Goal: Transaction & Acquisition: Download file/media

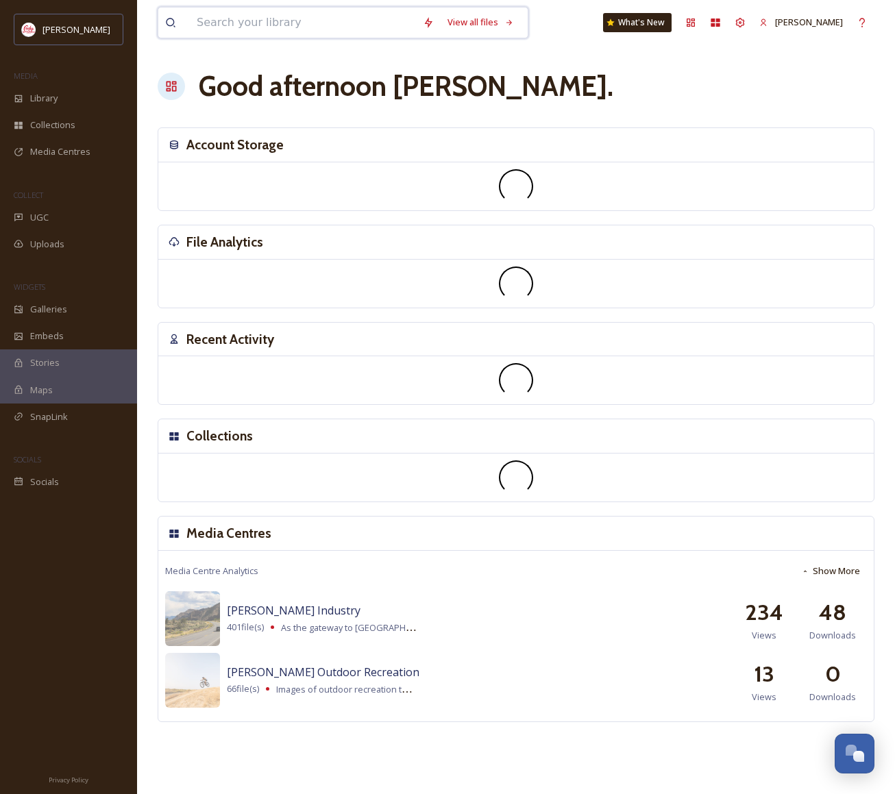
click at [288, 32] on input at bounding box center [303, 23] width 226 height 30
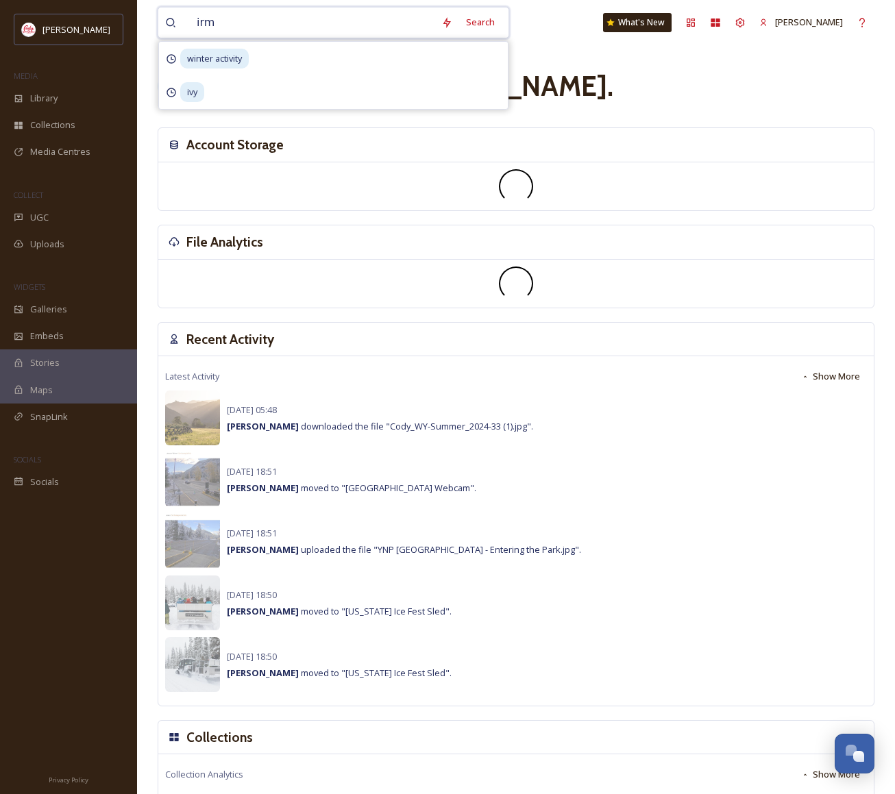
type input "[PERSON_NAME]"
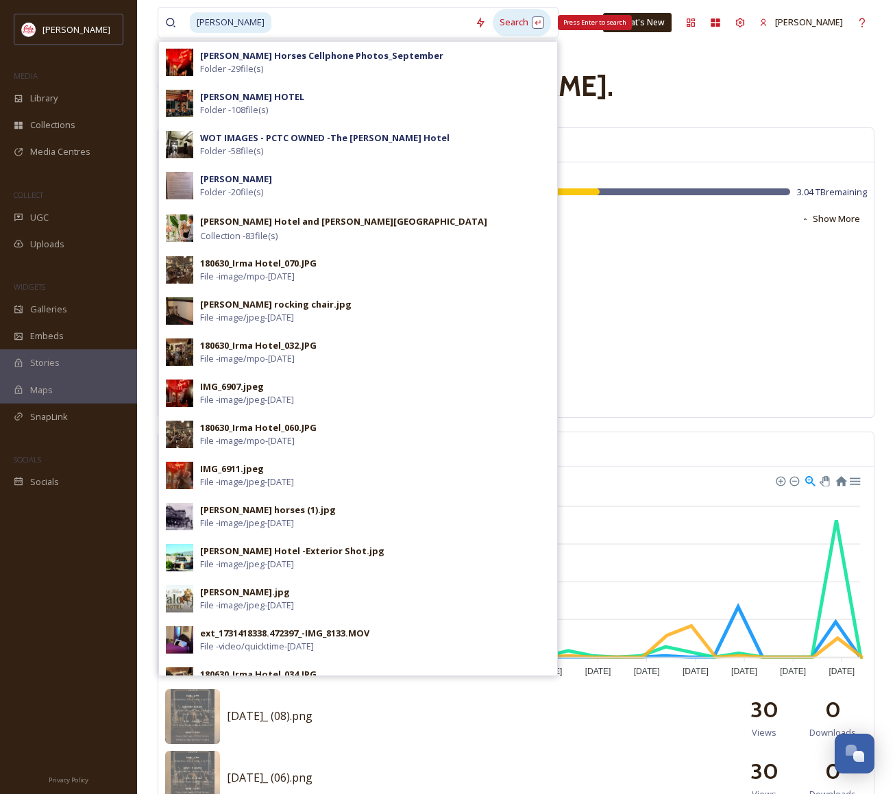
click at [493, 25] on div "Search Press Enter to search" at bounding box center [522, 22] width 58 height 27
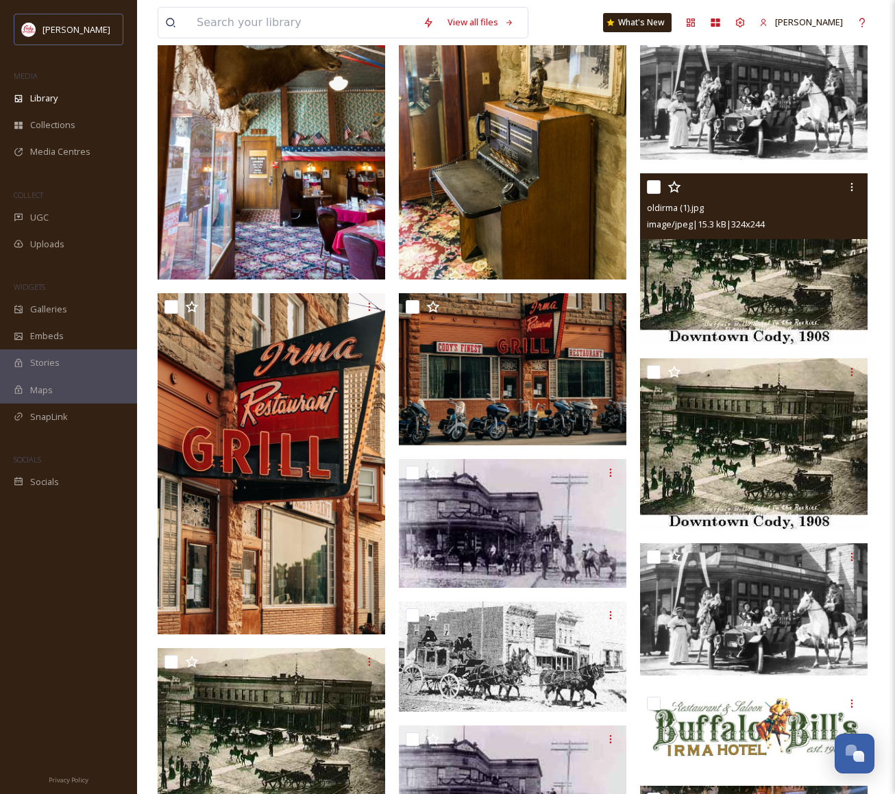
scroll to position [3653, 0]
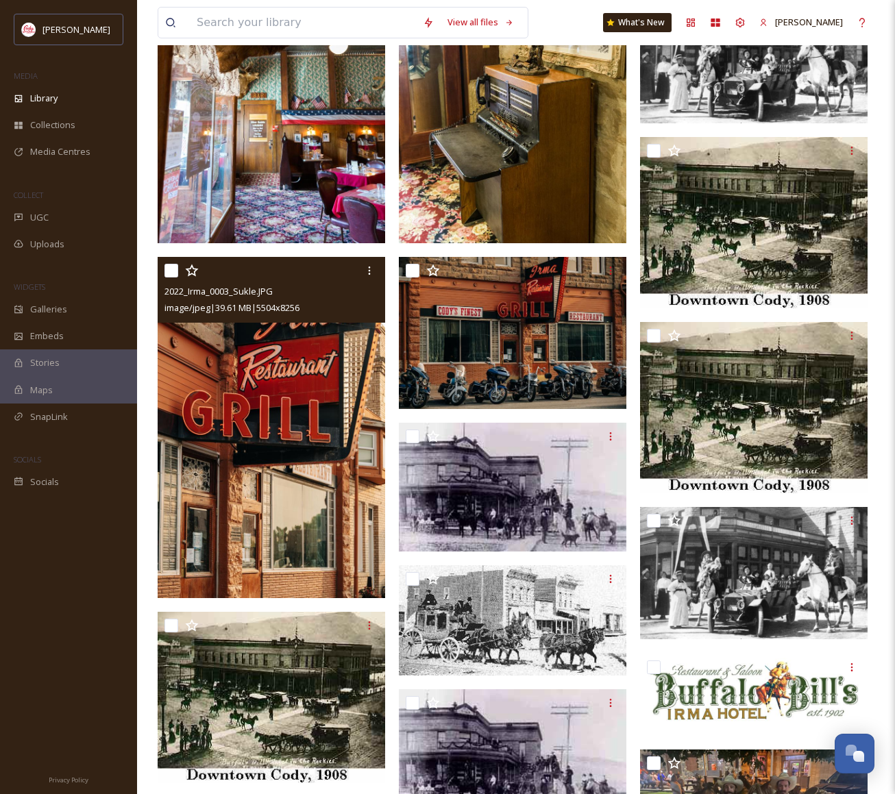
click at [233, 412] on img at bounding box center [271, 427] width 227 height 341
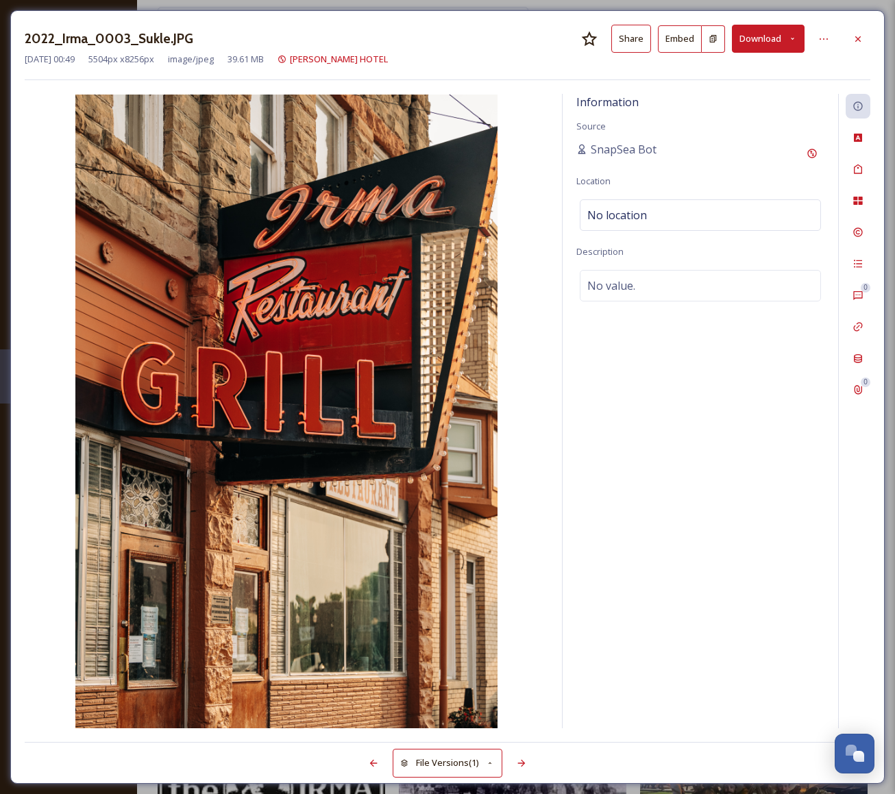
click at [772, 45] on button "Download" at bounding box center [768, 39] width 73 height 28
click at [740, 71] on span "Download Original (5504 x 8256)" at bounding box center [731, 70] width 129 height 13
click at [860, 36] on icon at bounding box center [857, 39] width 11 height 11
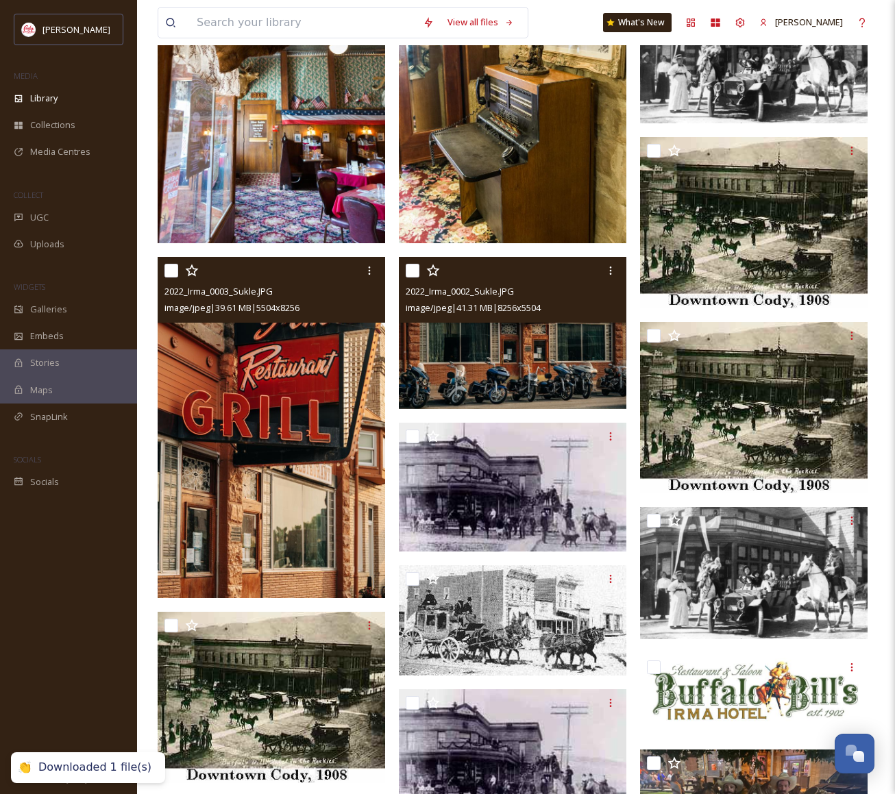
click at [517, 368] on img at bounding box center [512, 332] width 227 height 151
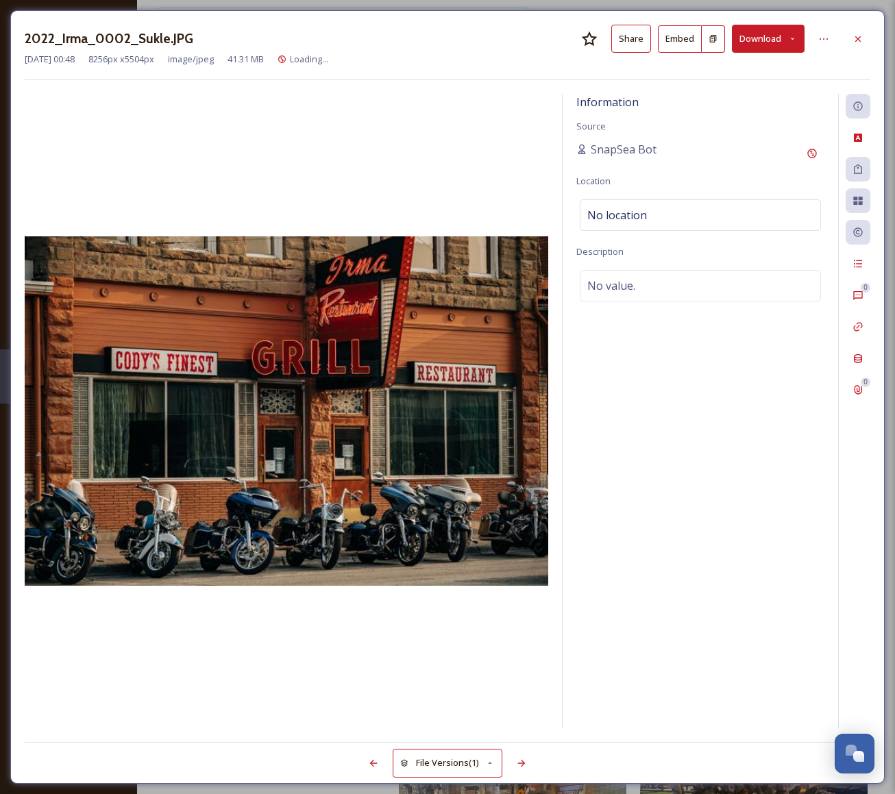
click at [778, 40] on button "Download" at bounding box center [768, 39] width 73 height 28
click at [754, 69] on span "Download Original (8256 x 5504)" at bounding box center [731, 70] width 129 height 13
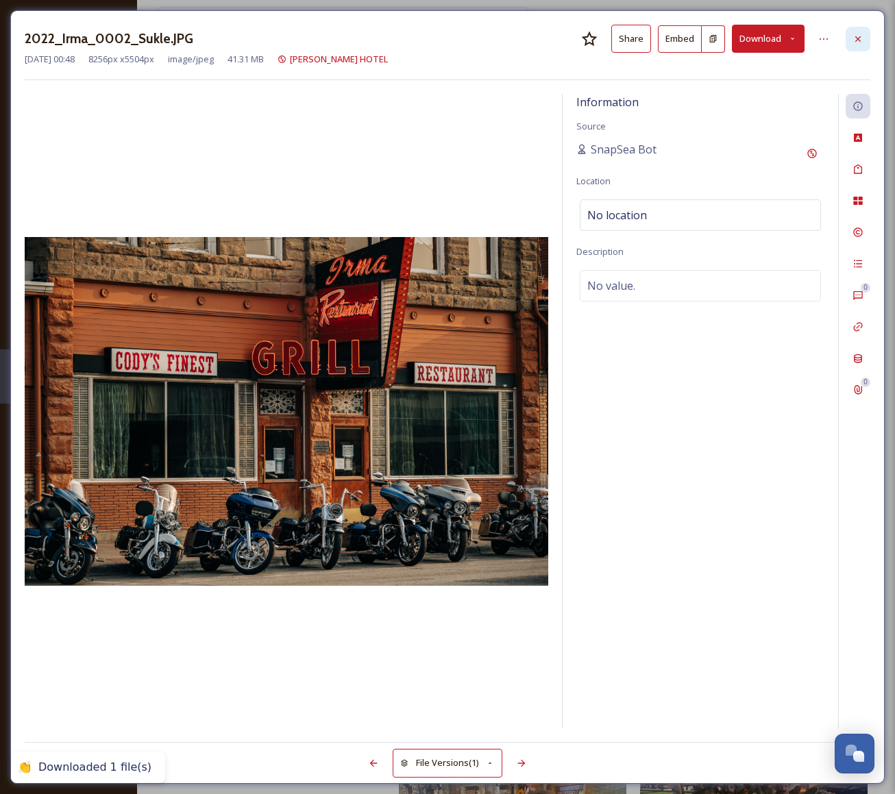
click at [861, 39] on icon at bounding box center [857, 39] width 11 height 11
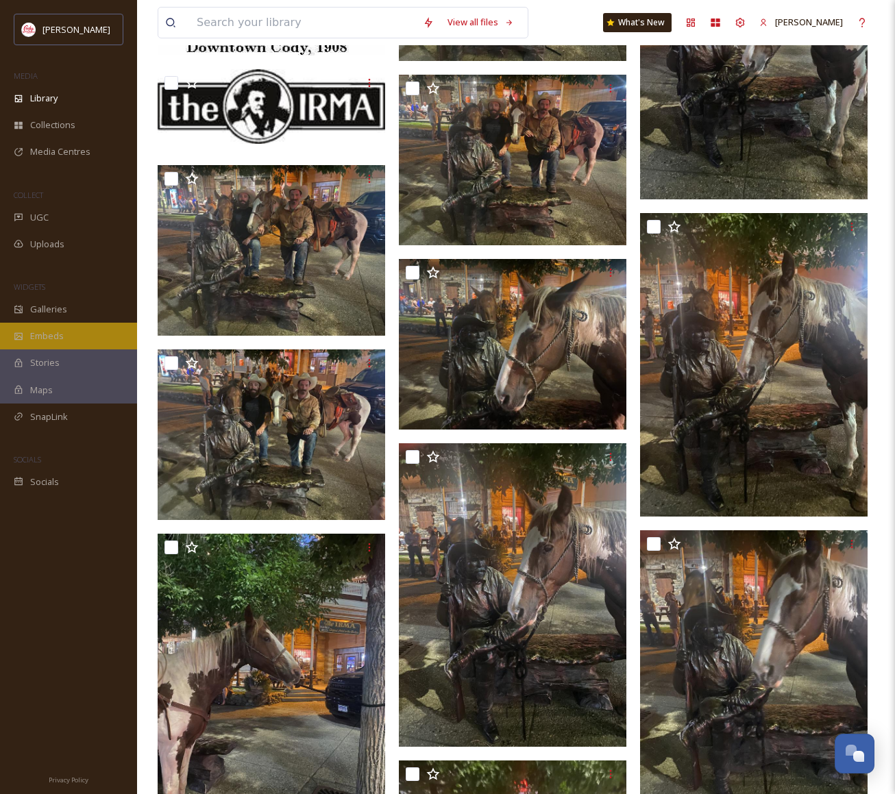
scroll to position [4702, 0]
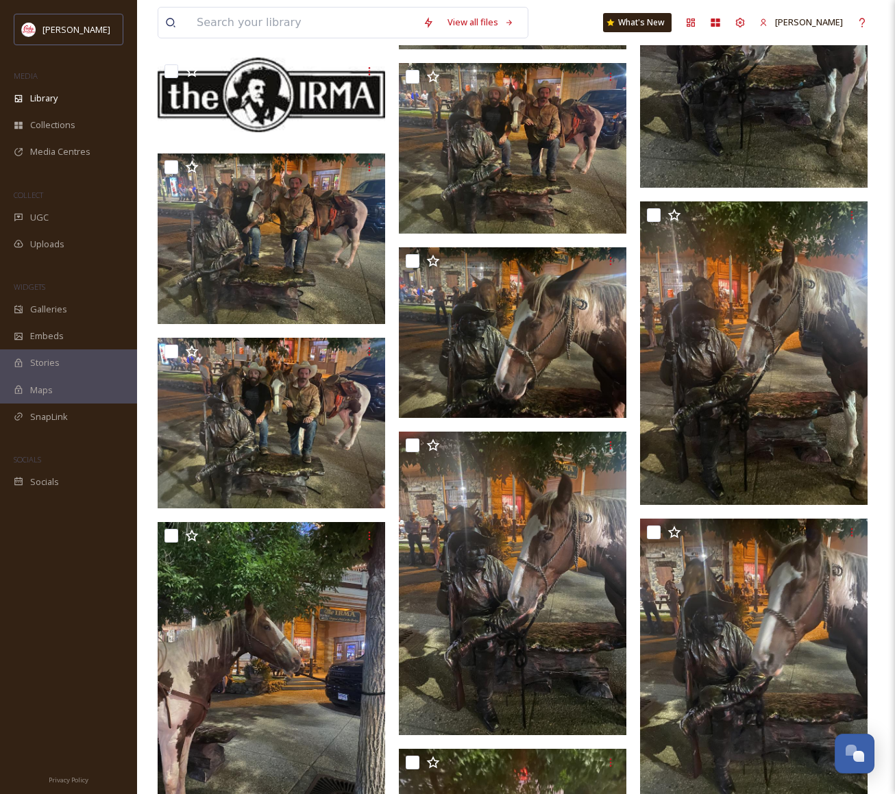
click at [547, 14] on div "View all files What's New [PERSON_NAME]" at bounding box center [516, 22] width 717 height 45
